Goal: Information Seeking & Learning: Check status

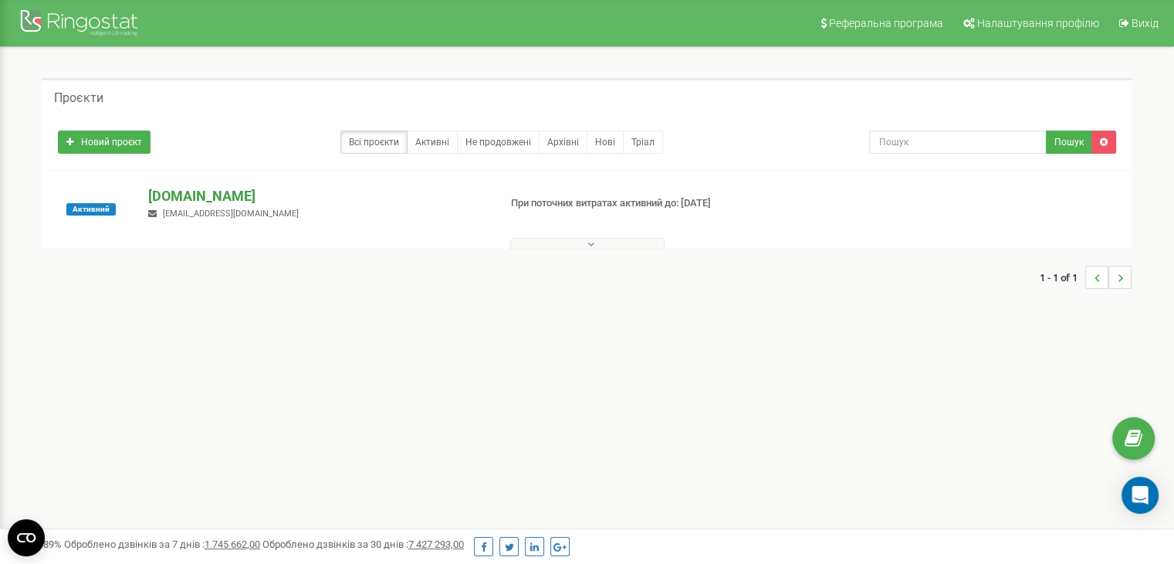
click at [226, 195] on p "[DOMAIN_NAME]" at bounding box center [316, 196] width 337 height 20
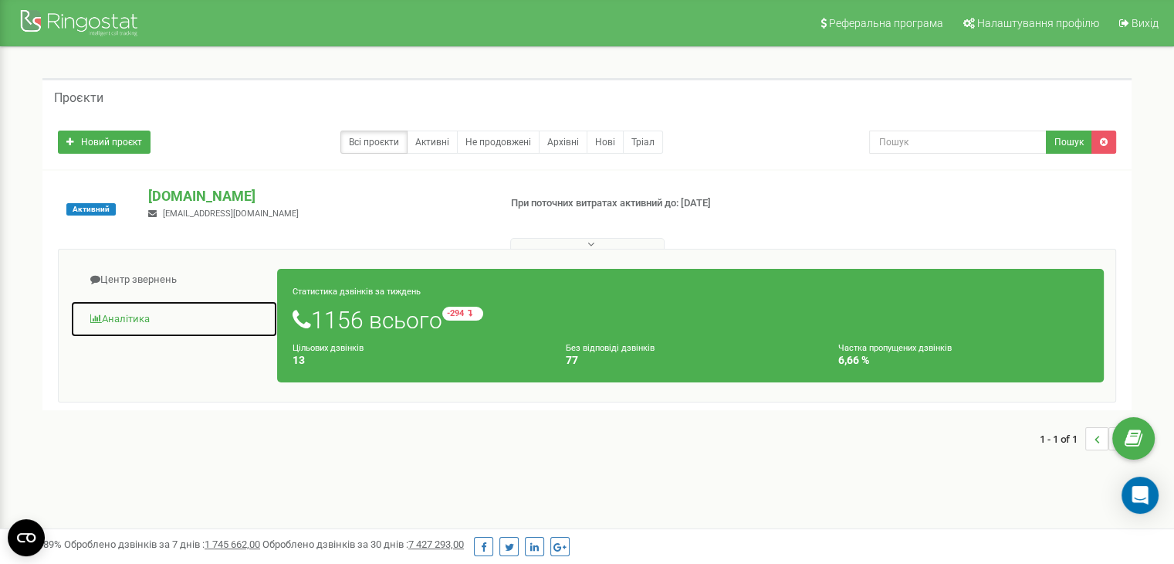
click at [161, 318] on link "Аналiтика" at bounding box center [174, 319] width 208 height 38
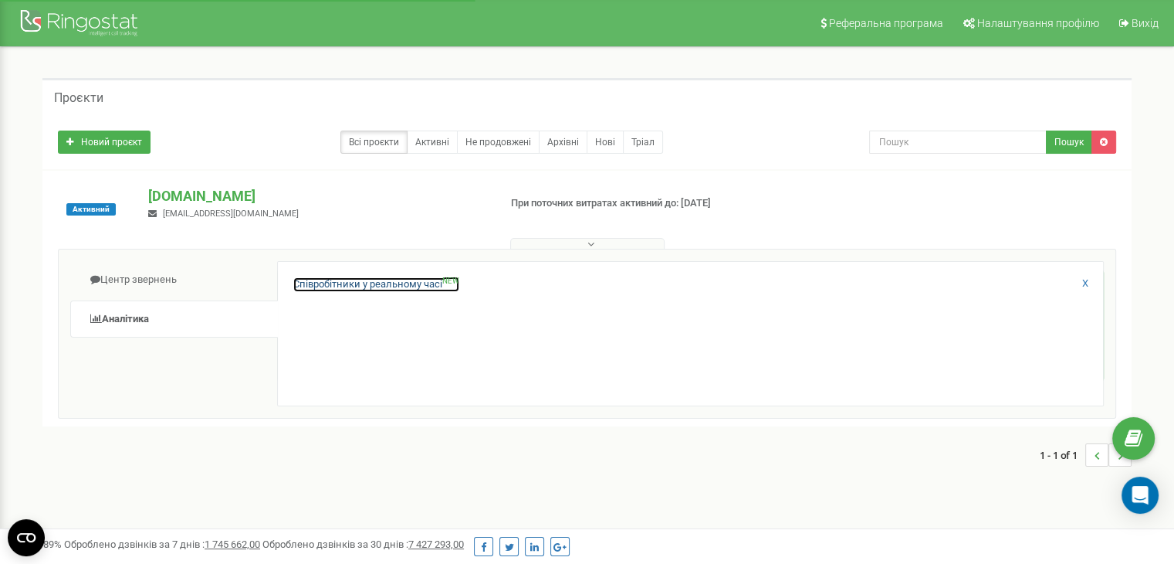
click at [410, 284] on link "Співробітники у реальному часі NEW" at bounding box center [376, 284] width 166 height 15
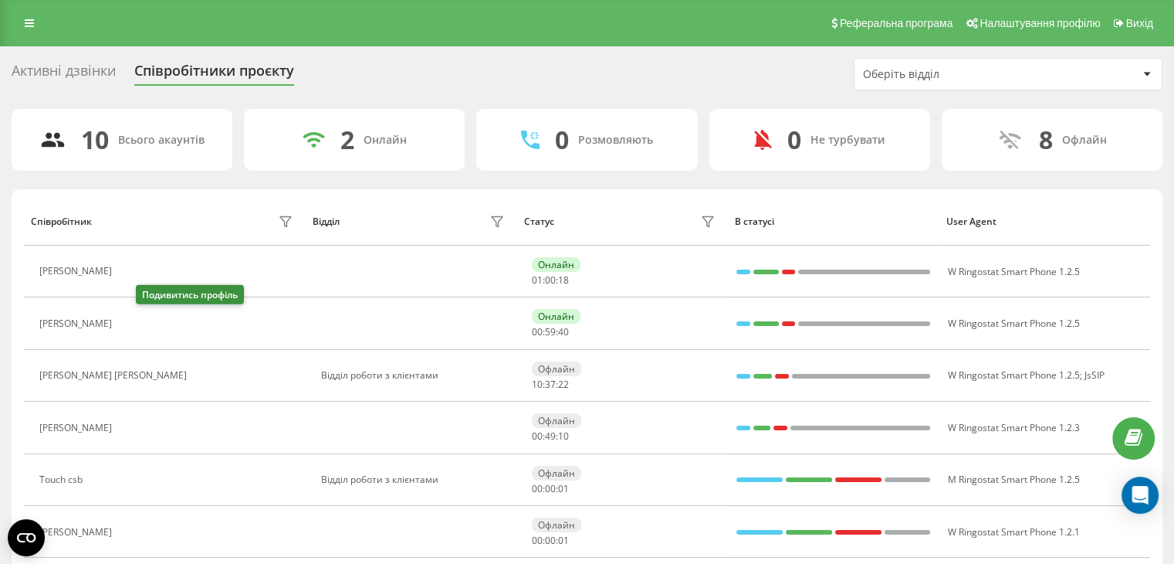
click at [138, 330] on button at bounding box center [129, 325] width 19 height 22
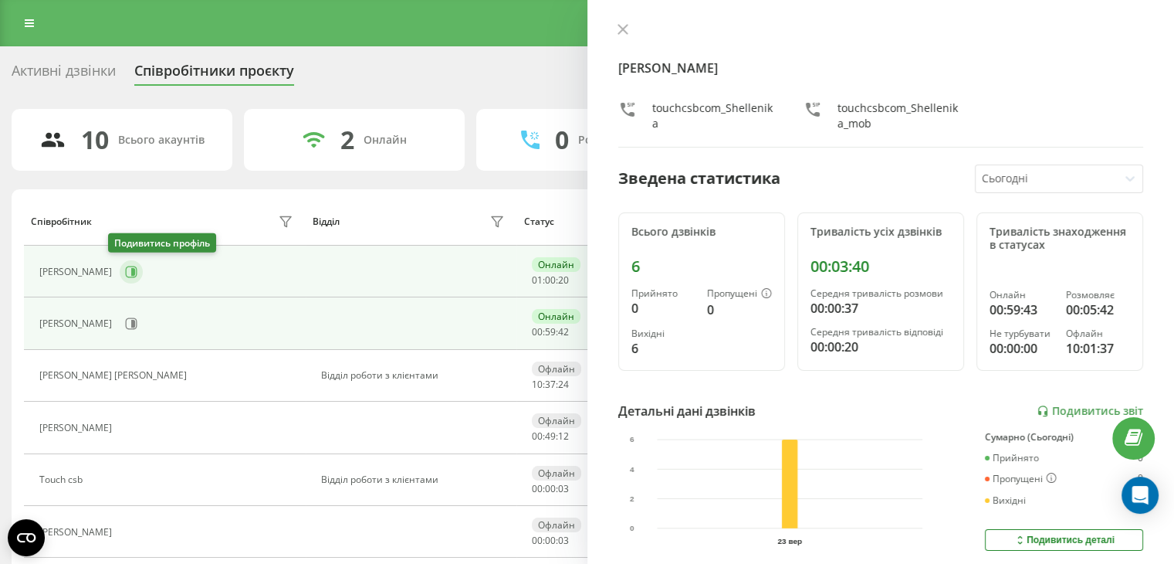
click at [131, 274] on icon at bounding box center [133, 272] width 4 height 8
